Goal: Task Accomplishment & Management: Manage account settings

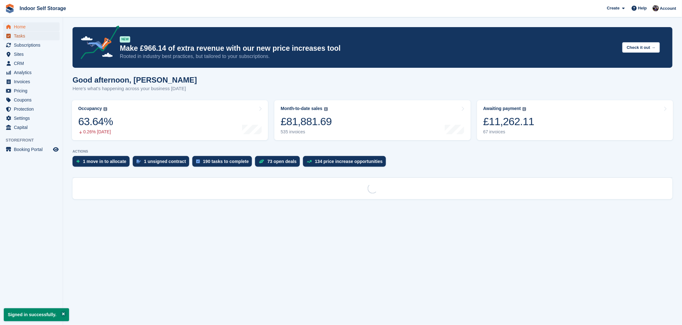
click at [15, 33] on span "Tasks" at bounding box center [33, 36] width 38 height 9
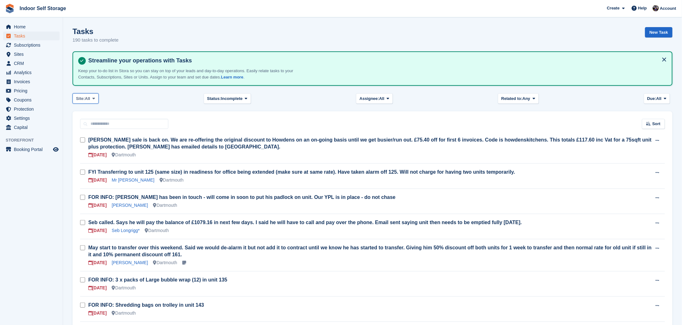
click at [93, 96] on icon at bounding box center [93, 98] width 3 height 4
click at [85, 135] on link "Totnes" at bounding box center [102, 136] width 55 height 11
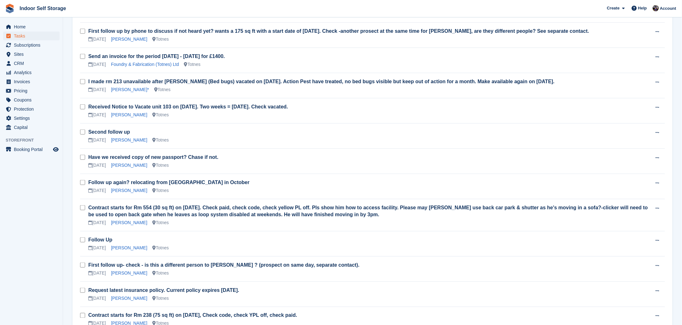
scroll to position [236, 0]
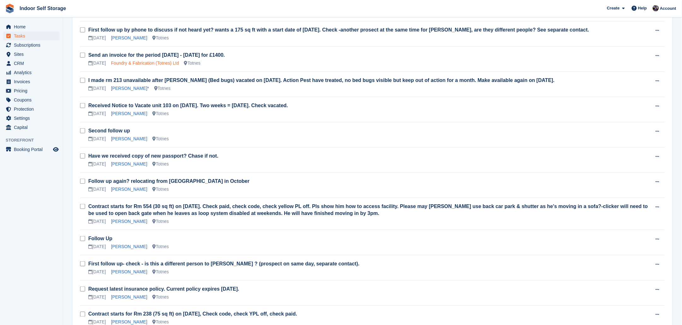
click at [157, 61] on link "Foundry & Fabrication (Totnes) Ltd" at bounding box center [145, 63] width 68 height 5
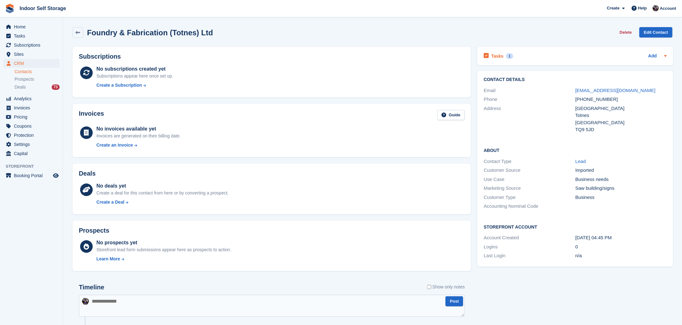
click at [506, 53] on div "1" at bounding box center [509, 56] width 7 height 6
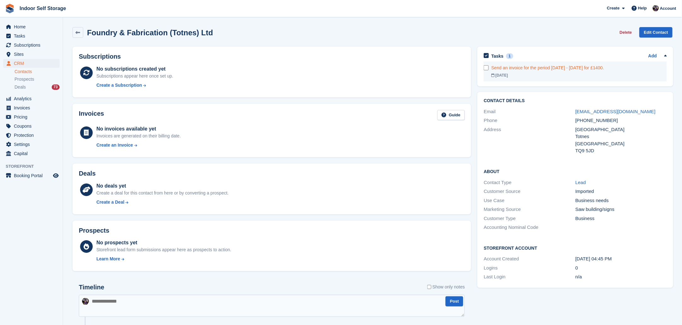
click at [536, 68] on div "Send an invoice for the period [DATE] - [DATE] for £1400." at bounding box center [579, 68] width 176 height 7
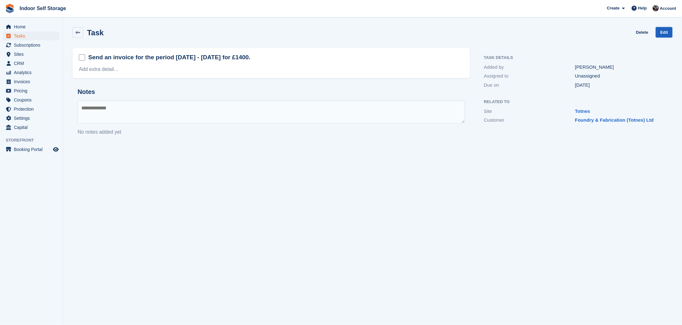
click at [666, 33] on link "Edit" at bounding box center [664, 32] width 17 height 10
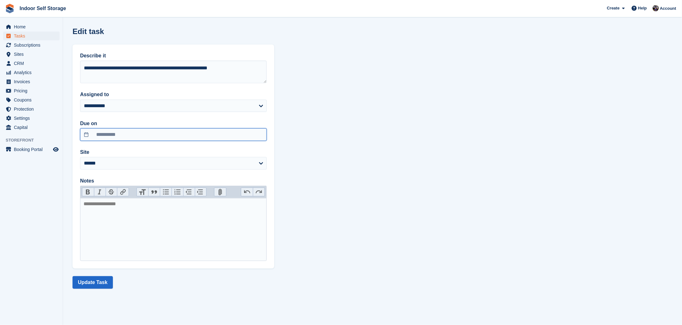
click at [85, 133] on input "**********" at bounding box center [173, 134] width 187 height 13
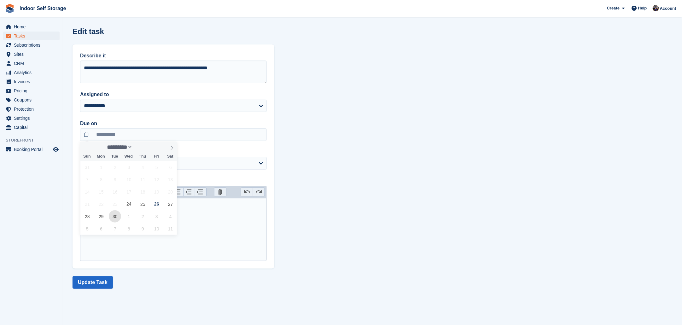
click at [115, 217] on span "30" at bounding box center [115, 216] width 12 height 12
type input "**********"
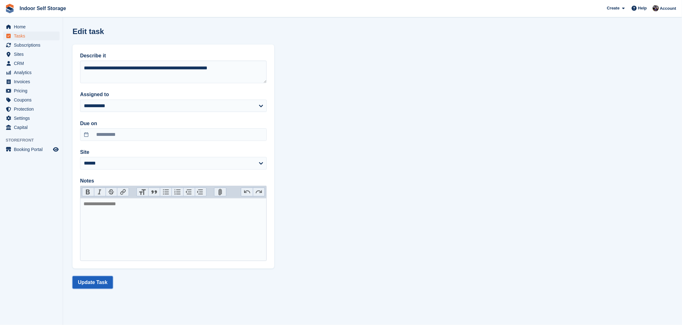
click at [102, 285] on button "Update Task" at bounding box center [93, 282] width 40 height 13
click at [20, 36] on span "Tasks" at bounding box center [33, 36] width 38 height 9
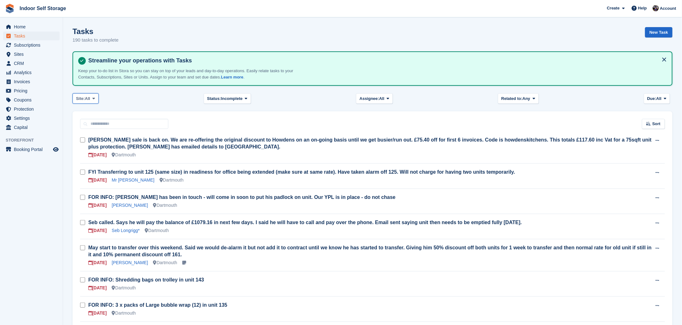
click at [95, 97] on icon at bounding box center [93, 98] width 3 height 4
click at [85, 135] on link "Totnes" at bounding box center [102, 136] width 55 height 11
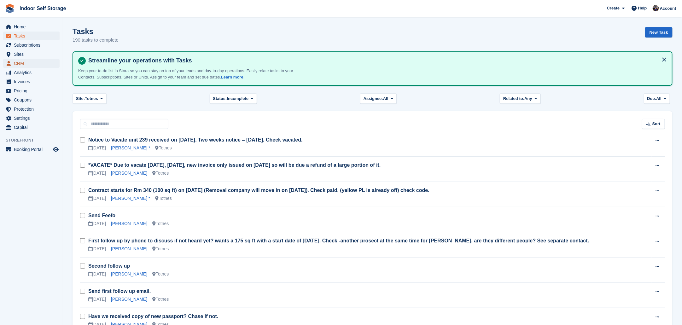
click at [20, 61] on span "CRM" at bounding box center [33, 63] width 38 height 9
